Goal: Find contact information: Find contact information

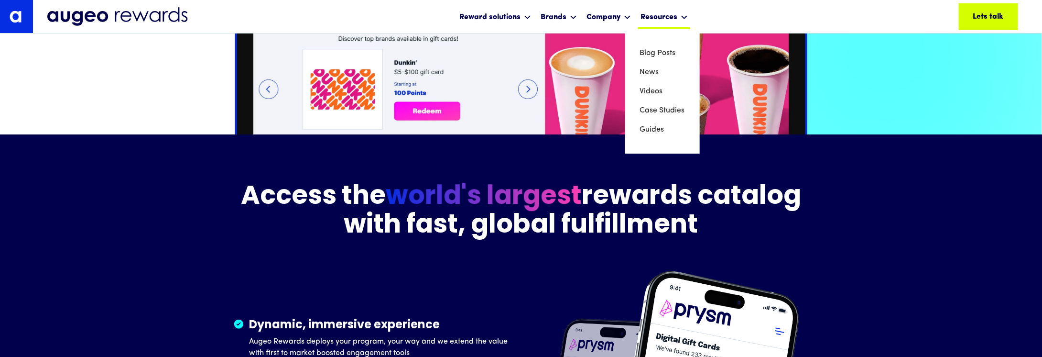
scroll to position [1252, 0]
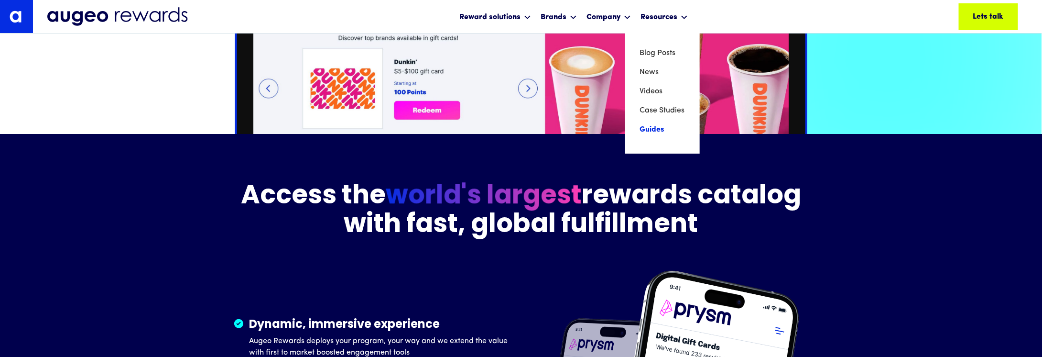
click at [651, 127] on link "Guides" at bounding box center [662, 129] width 46 height 19
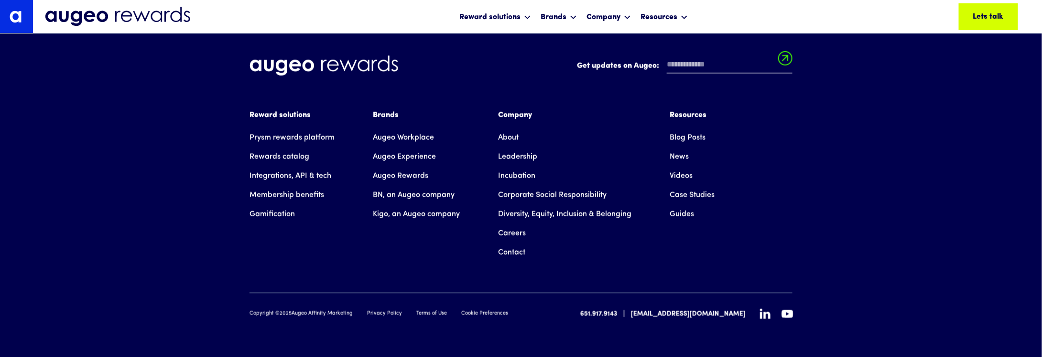
scroll to position [642, 0]
click at [289, 154] on link "Rewards catalog" at bounding box center [279, 156] width 60 height 19
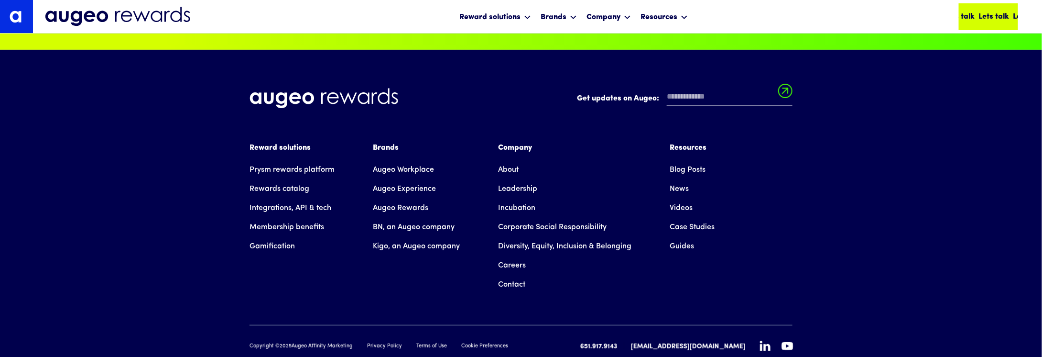
click at [971, 23] on div "Lets talk Lets talk Lets talk Lets talk Lets talk Lets talk" at bounding box center [988, 16] width 59 height 27
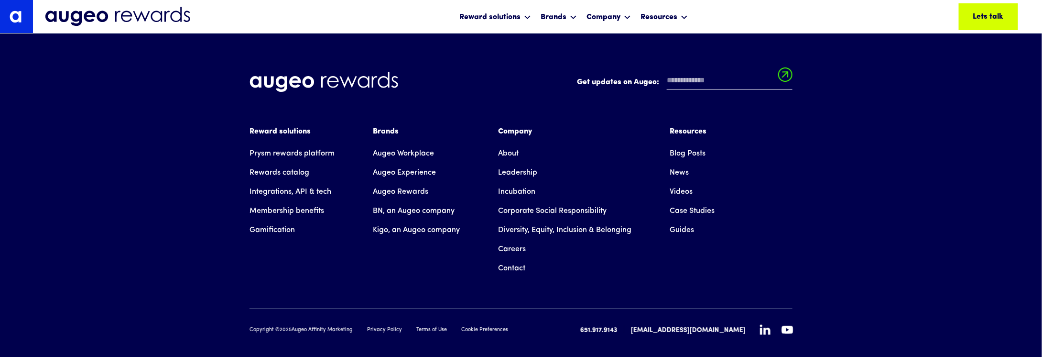
scroll to position [3839, 0]
click at [978, 12] on div "Lets talk" at bounding box center [968, 16] width 31 height 11
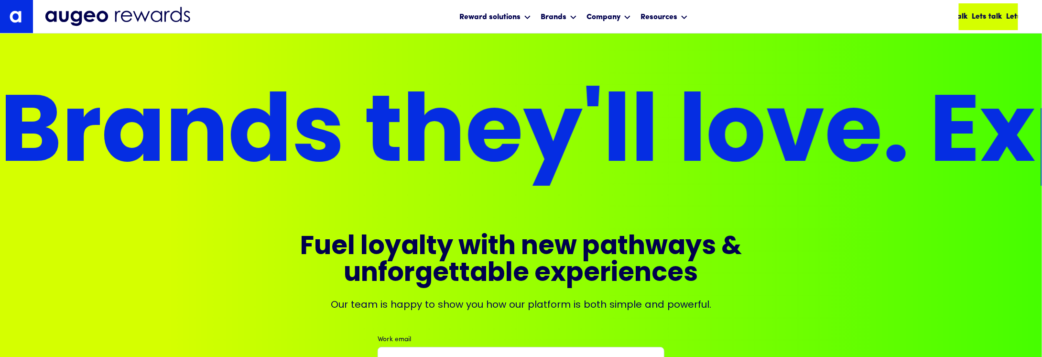
scroll to position [3411, 0]
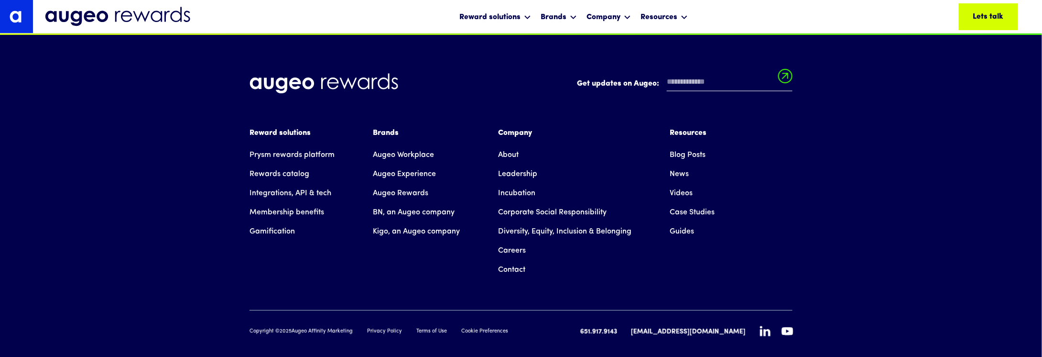
click at [519, 260] on link "Contact" at bounding box center [511, 269] width 27 height 19
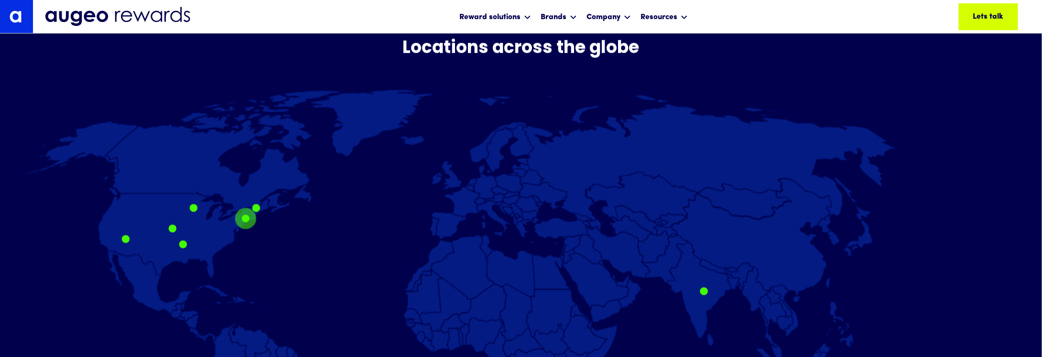
scroll to position [626, 0]
